Goal: Information Seeking & Learning: Learn about a topic

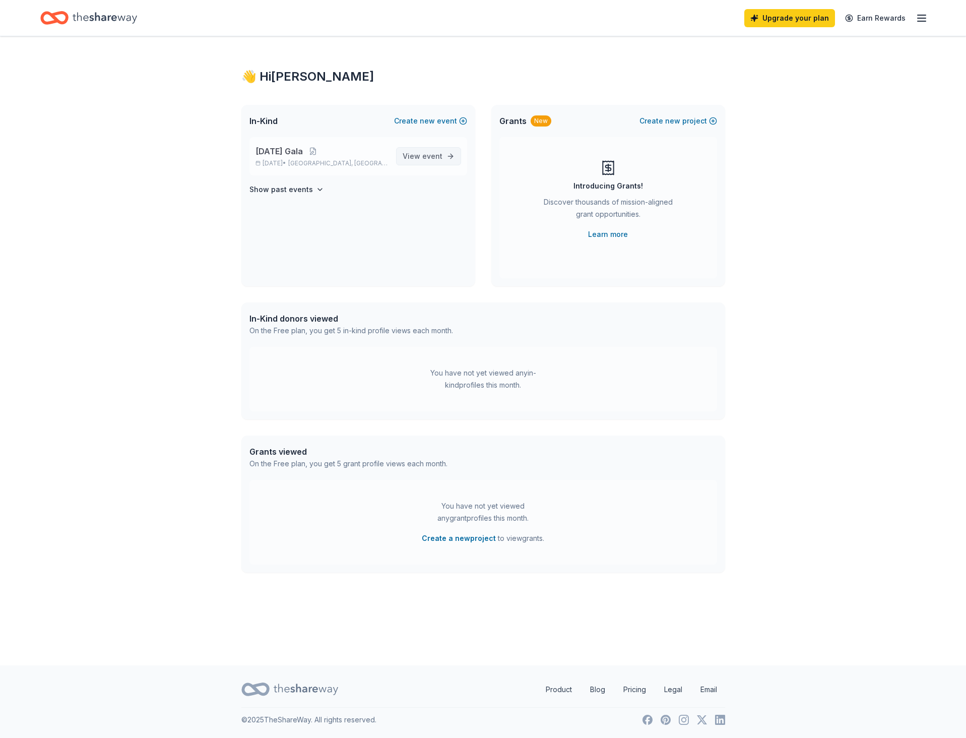
click at [422, 159] on span "View event" at bounding box center [423, 156] width 40 height 12
click at [422, 156] on span "View event" at bounding box center [423, 156] width 40 height 12
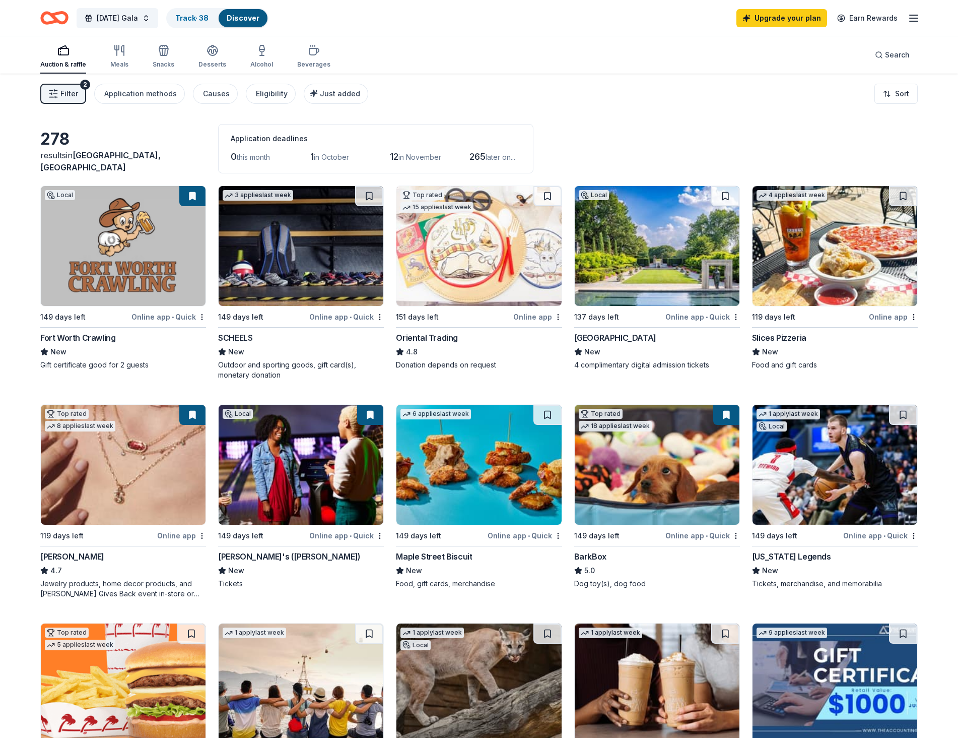
click at [328, 157] on span "in October" at bounding box center [331, 157] width 35 height 9
click at [335, 158] on span "in October" at bounding box center [331, 157] width 35 height 9
click at [67, 96] on span "Filter" at bounding box center [69, 94] width 18 height 12
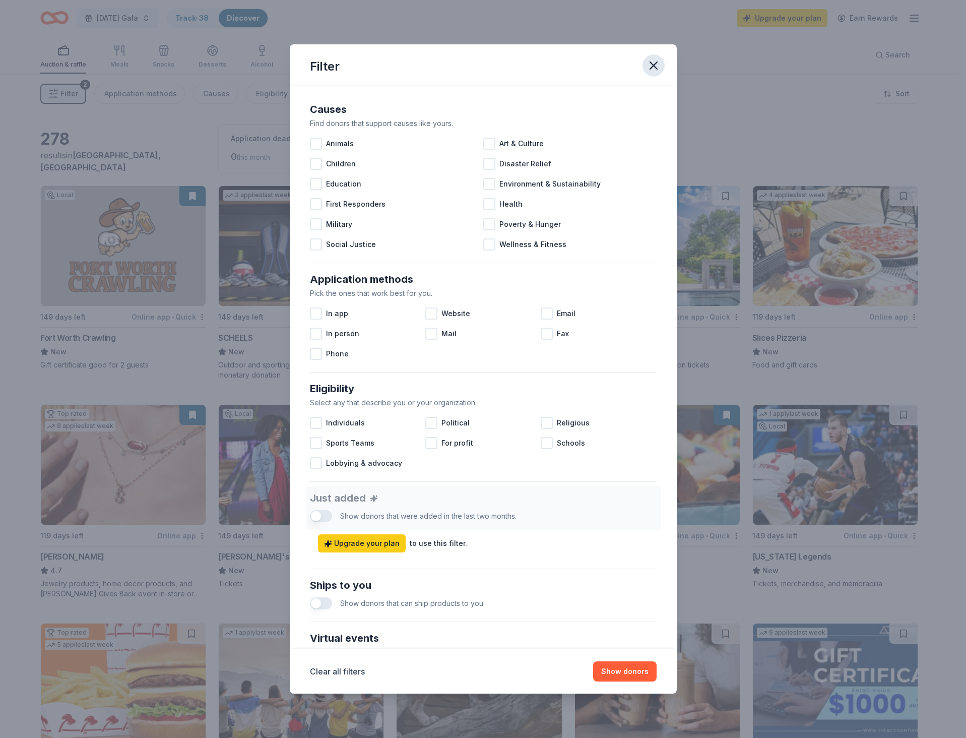
click at [652, 68] on icon "button" at bounding box center [653, 65] width 7 height 7
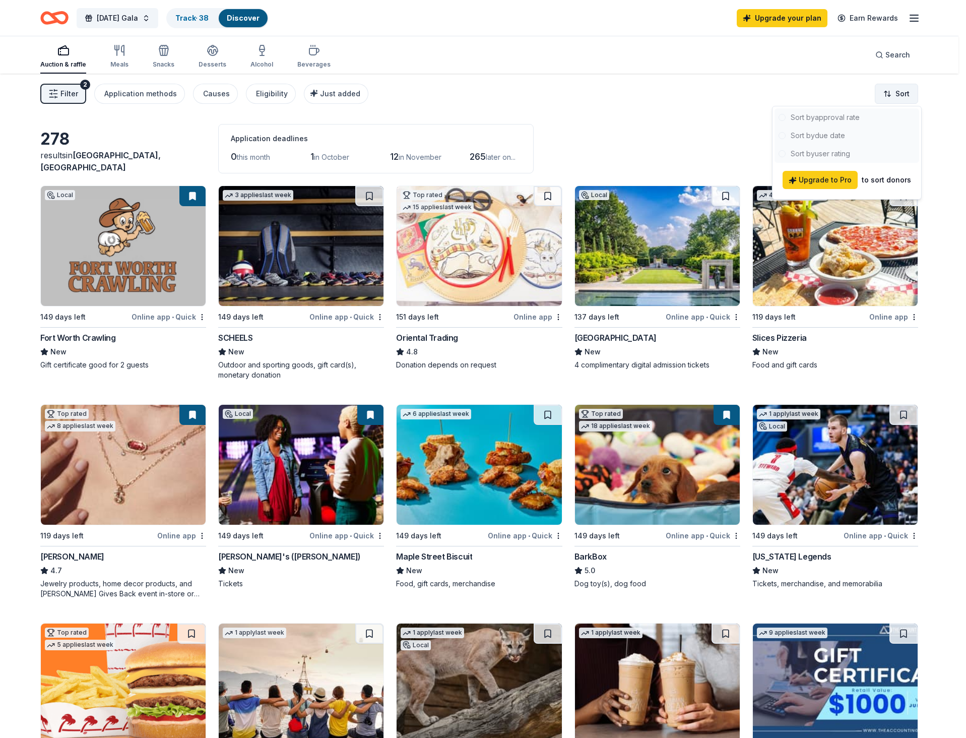
click at [898, 100] on html "10% [DATE] Gala Track · 38 Discover Upgrade your plan Earn Rewards Auction & ra…" at bounding box center [483, 369] width 966 height 738
click at [781, 139] on div at bounding box center [847, 135] width 145 height 54
click at [646, 105] on html "10% [DATE] Gala Track · 38 Discover Upgrade your plan Earn Rewards Auction & ra…" at bounding box center [483, 369] width 966 height 738
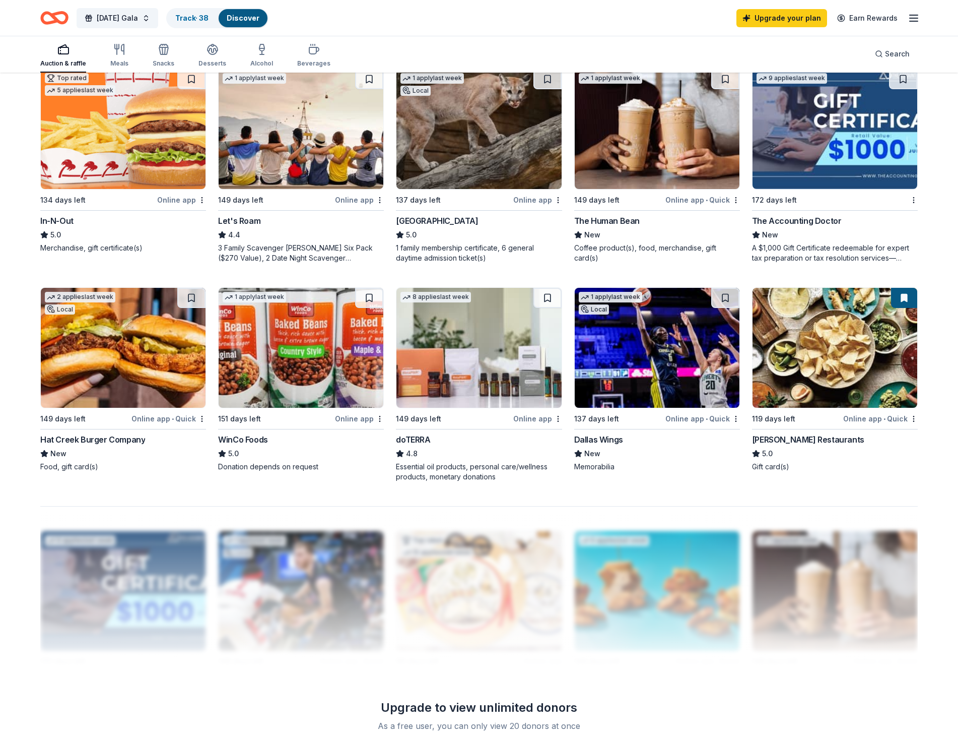
scroll to position [504, 0]
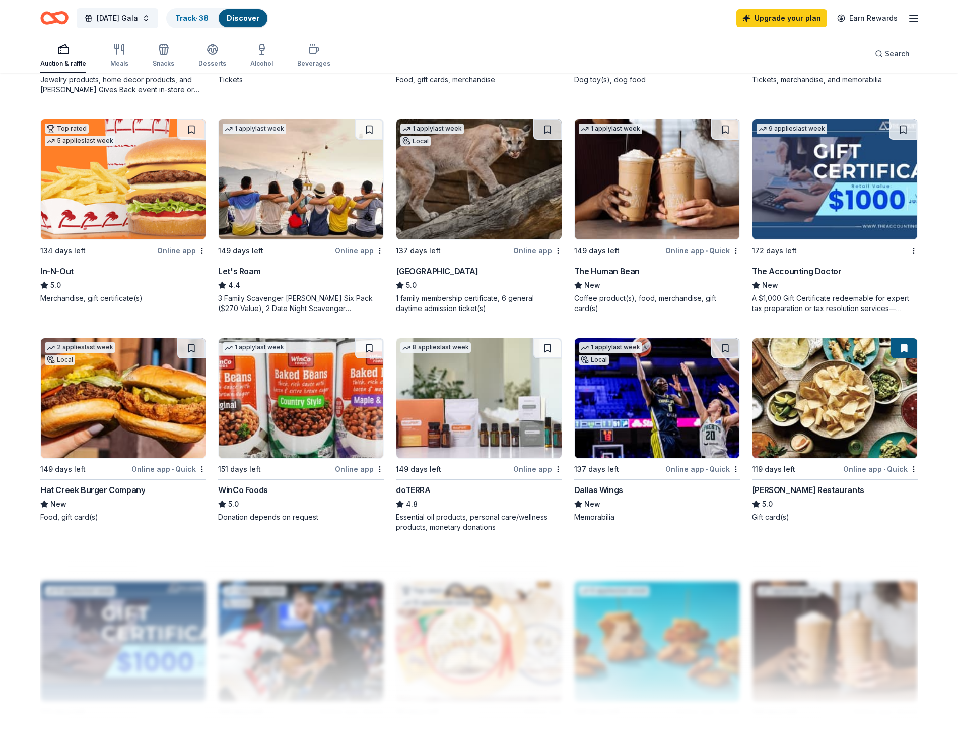
click at [805, 189] on img at bounding box center [835, 179] width 165 height 120
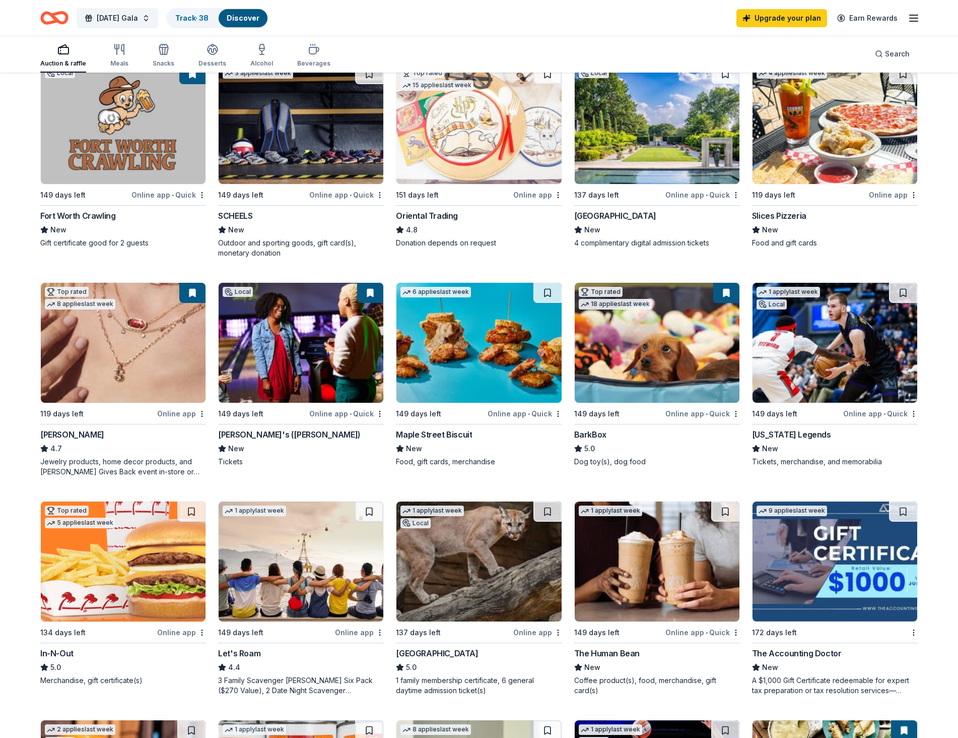
scroll to position [0, 0]
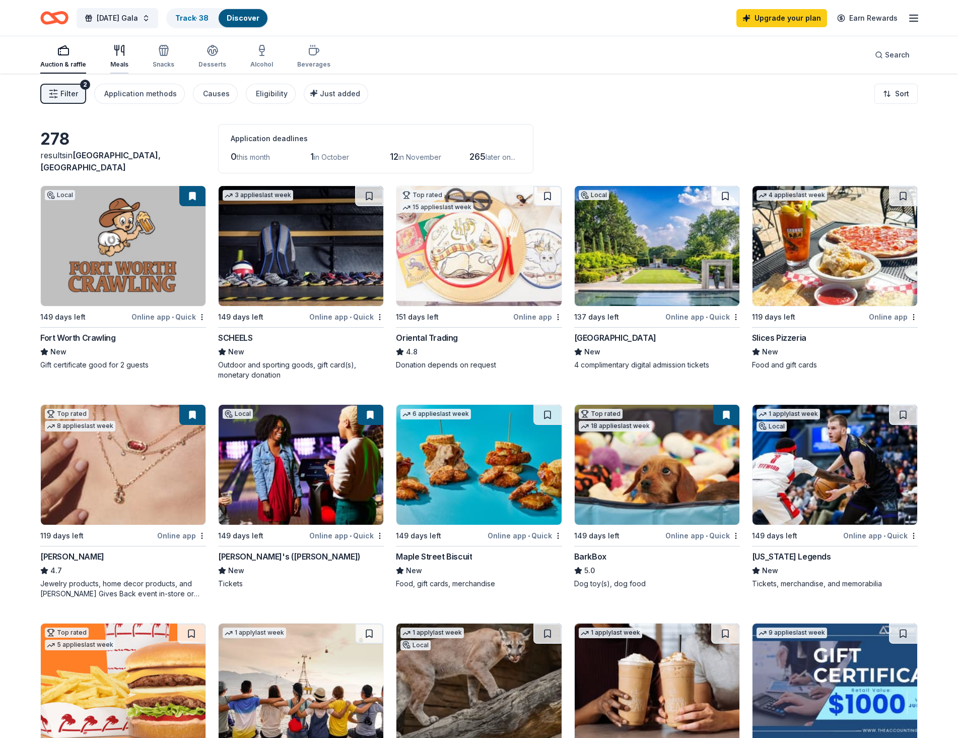
click at [120, 54] on icon "button" at bounding box center [119, 50] width 12 height 12
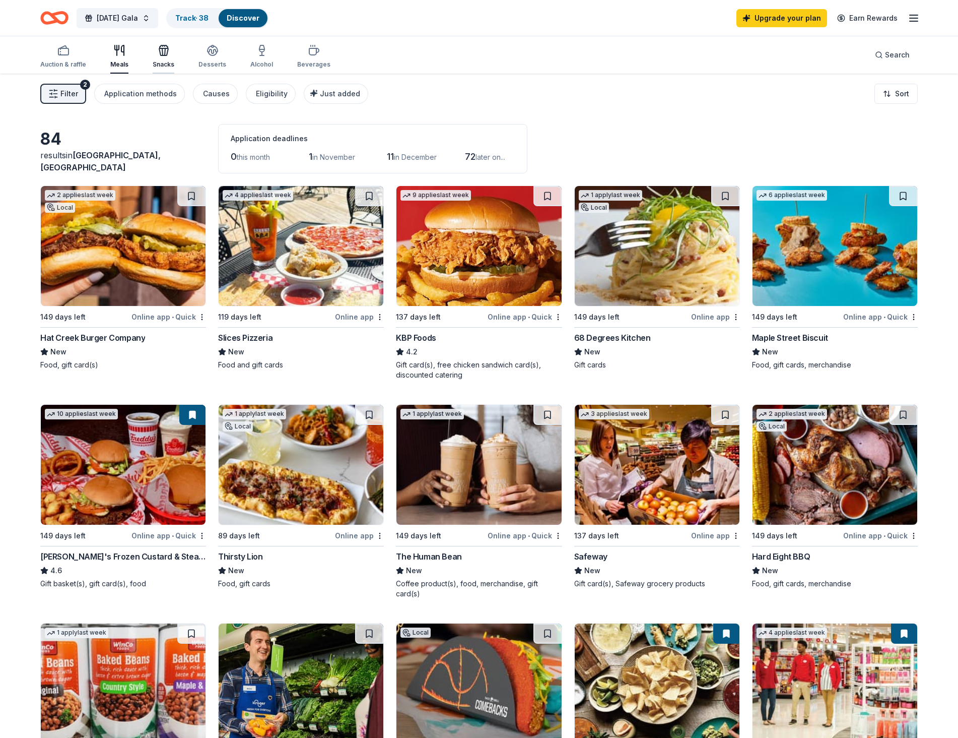
click at [160, 55] on icon "button" at bounding box center [163, 51] width 9 height 7
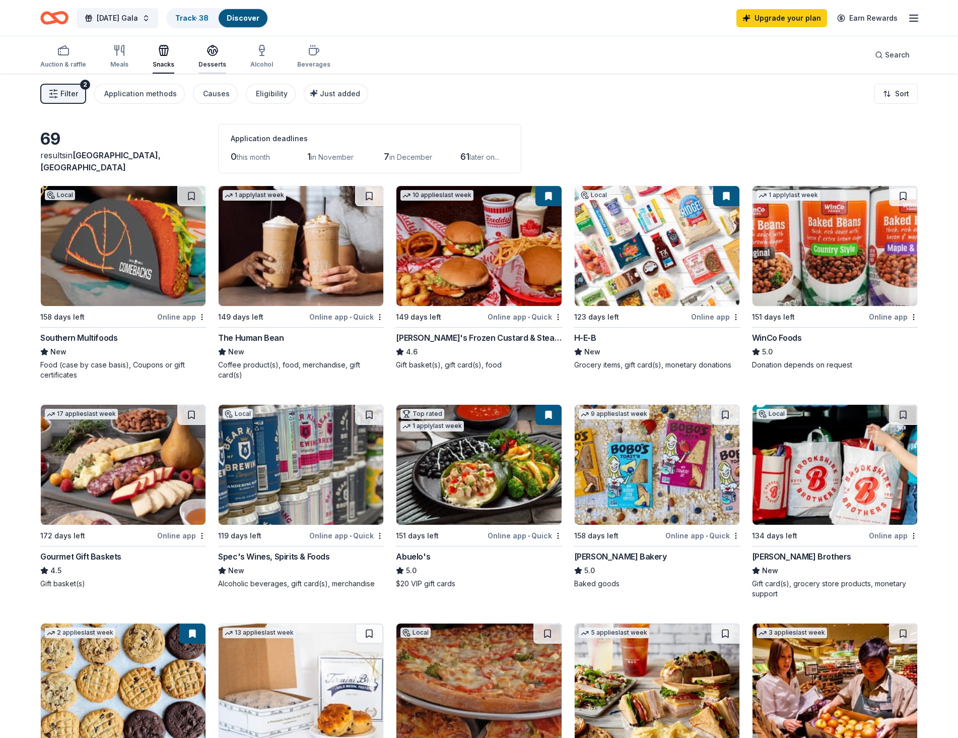
click at [216, 56] on div "Desserts" at bounding box center [213, 56] width 28 height 24
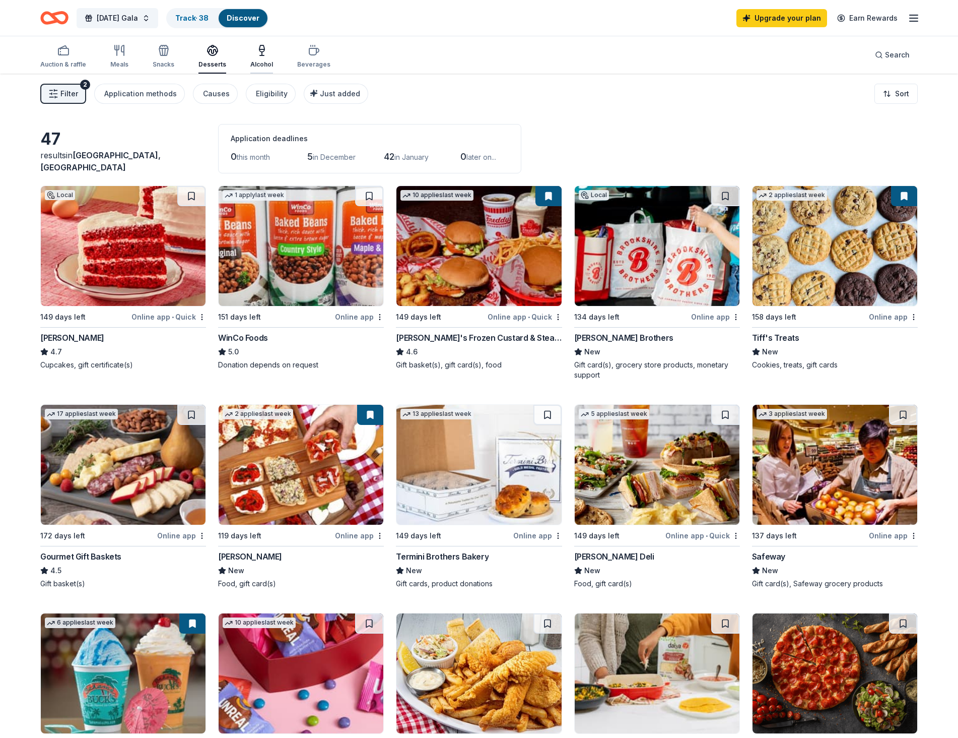
click at [262, 55] on icon "button" at bounding box center [262, 50] width 12 height 12
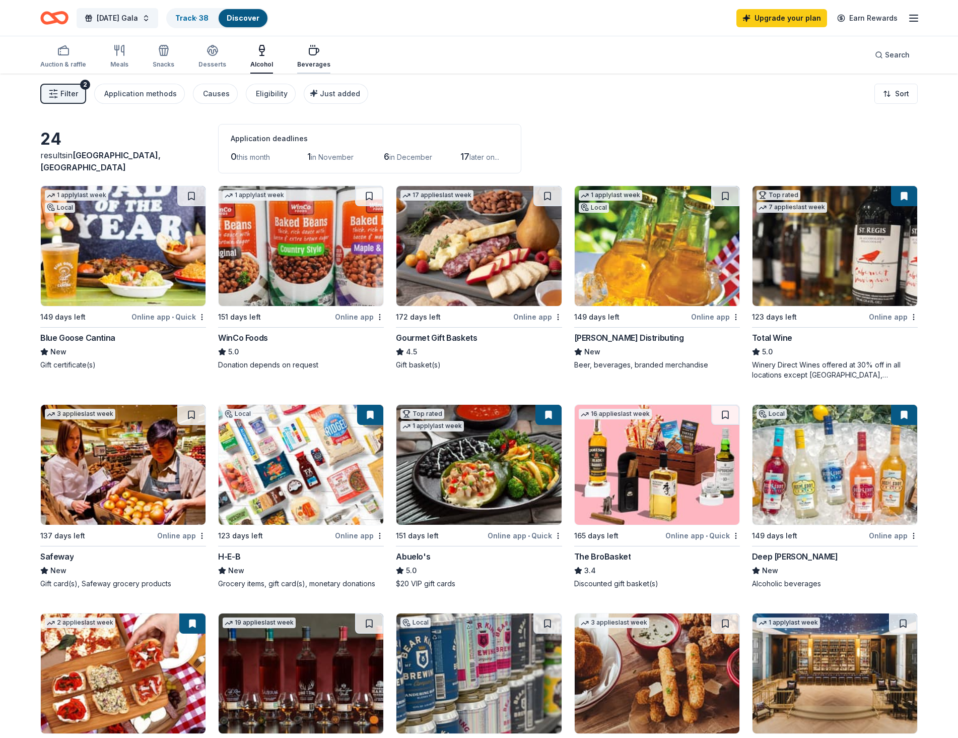
click at [308, 53] on icon "button" at bounding box center [314, 50] width 12 height 12
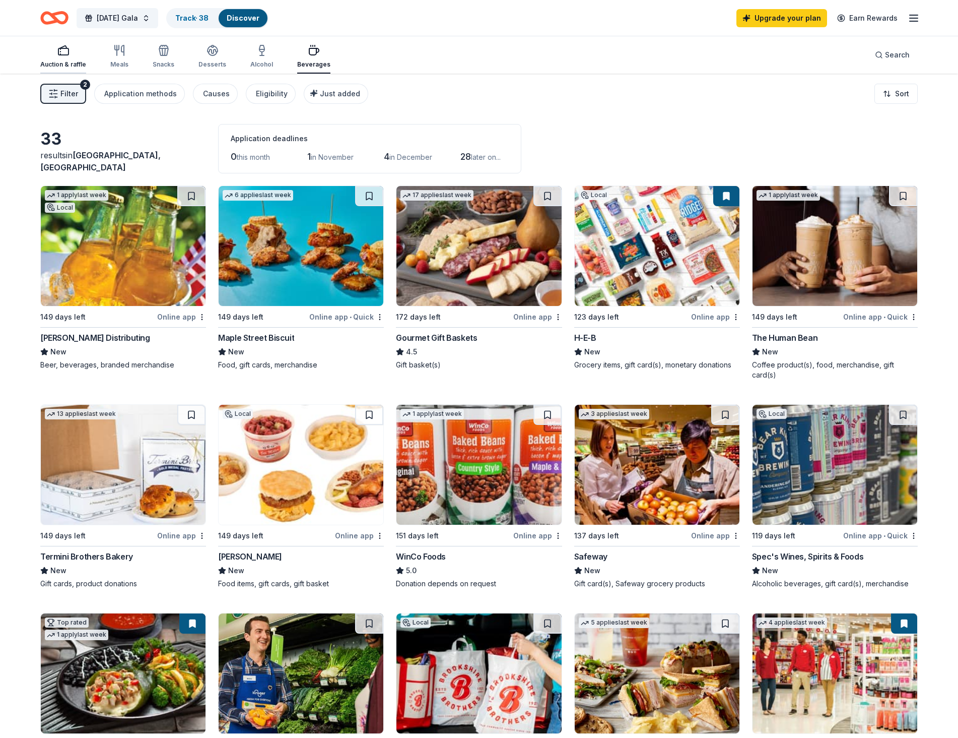
click at [65, 54] on icon "button" at bounding box center [63, 50] width 12 height 12
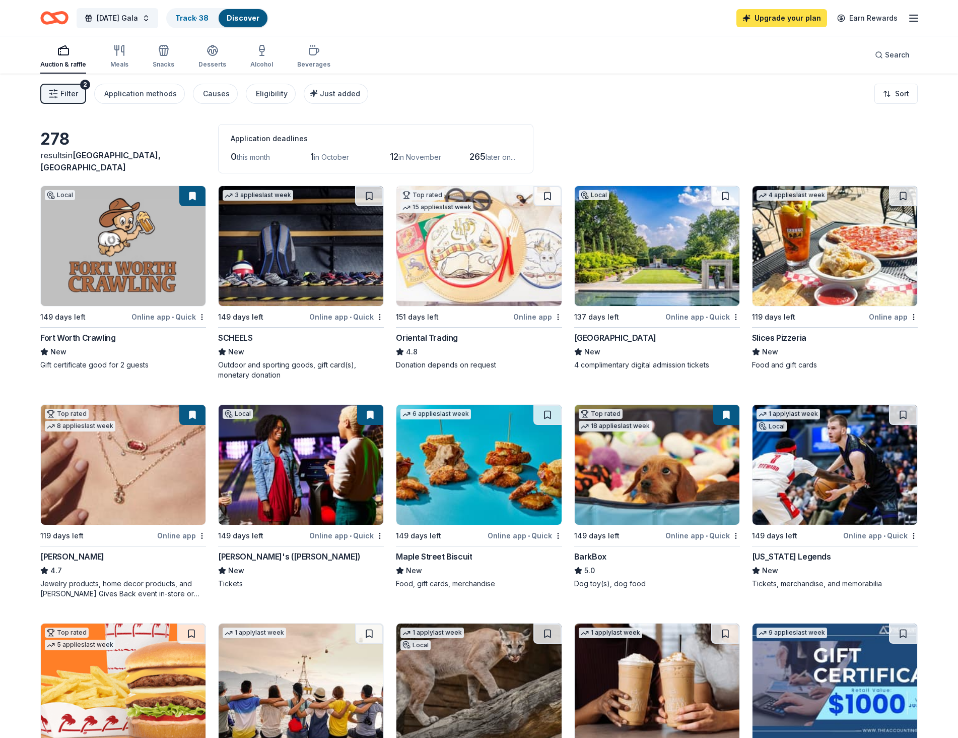
click at [786, 21] on link "Upgrade your plan" at bounding box center [782, 18] width 91 height 18
